Goal: Information Seeking & Learning: Learn about a topic

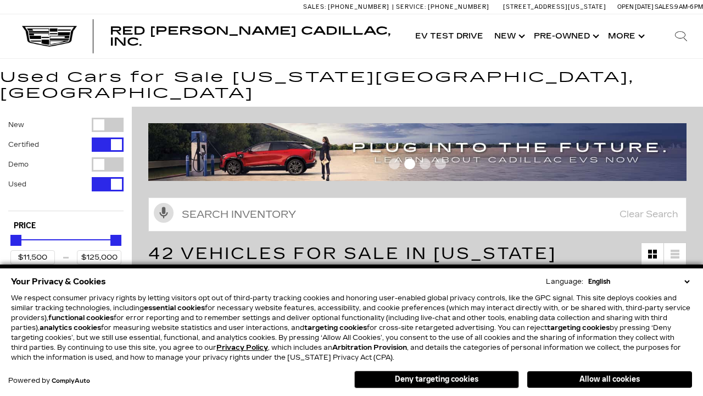
scroll to position [519, 0]
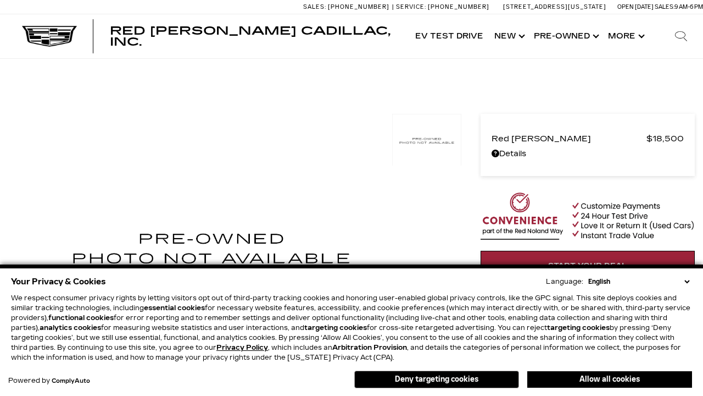
scroll to position [601, 0]
